Goal: Navigation & Orientation: Go to known website

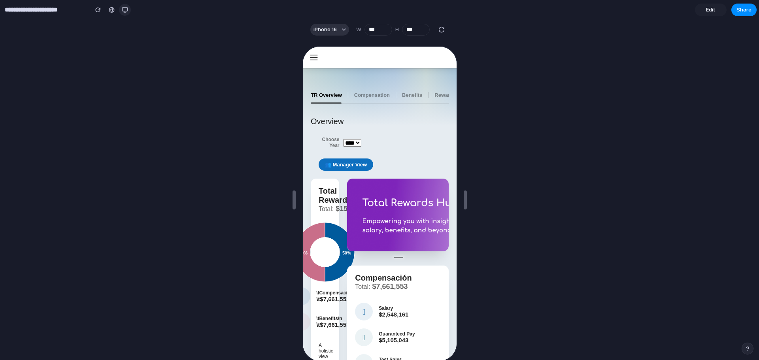
click at [126, 9] on div "button" at bounding box center [125, 10] width 6 height 6
